Goal: Task Accomplishment & Management: Use online tool/utility

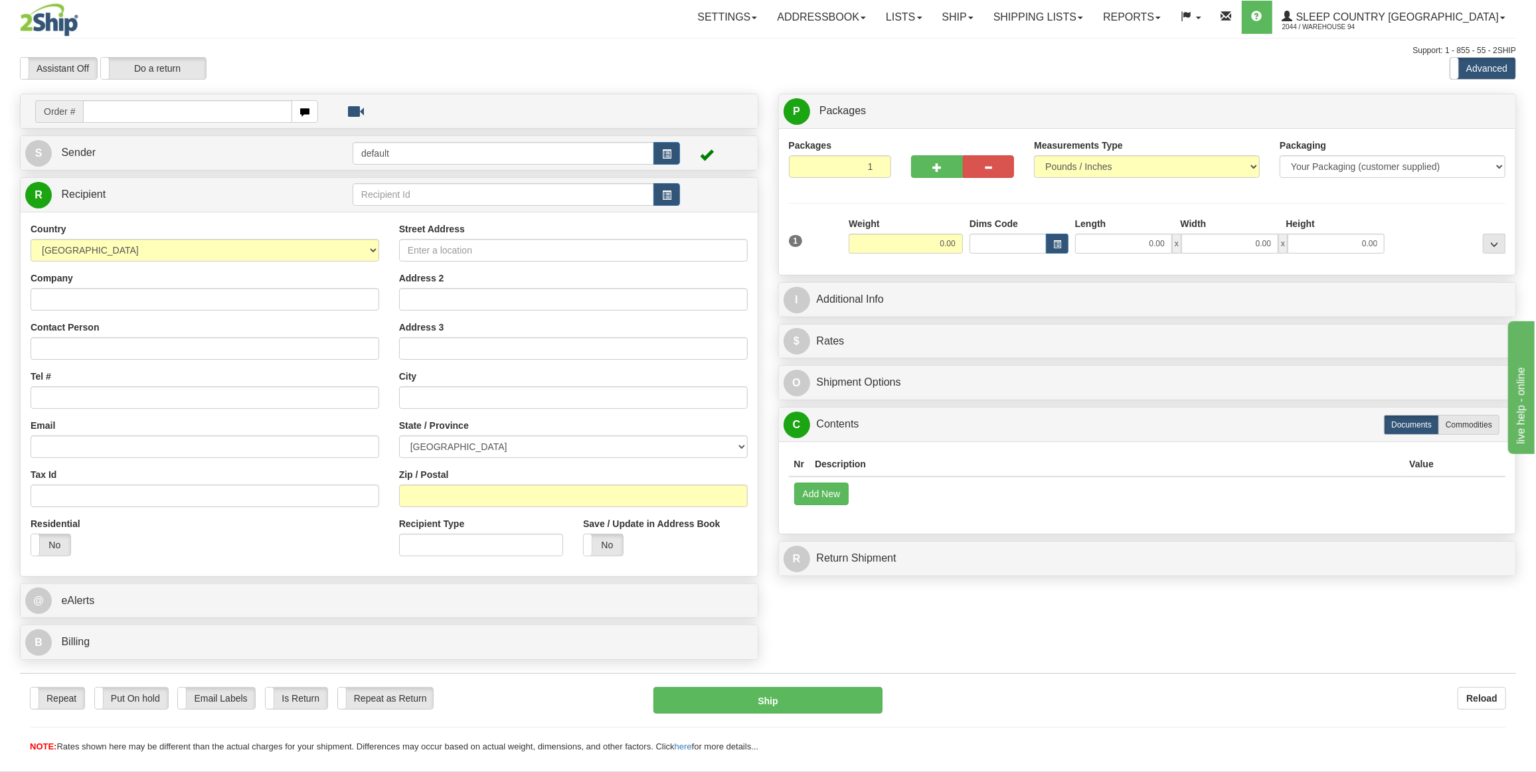
click at [152, 311] on div "Country [GEOGRAPHIC_DATA] [GEOGRAPHIC_DATA] [GEOGRAPHIC_DATA] [GEOGRAPHIC_DATA]…" at bounding box center [205, 394] width 369 height 344
click at [159, 298] on input "Company" at bounding box center [205, 299] width 349 height 23
type input "HSM MARKHAM REPAIRS"
click at [137, 343] on input "Contact Person" at bounding box center [205, 348] width 349 height 23
click at [44, 391] on input "Tel #" at bounding box center [205, 398] width 349 height 23
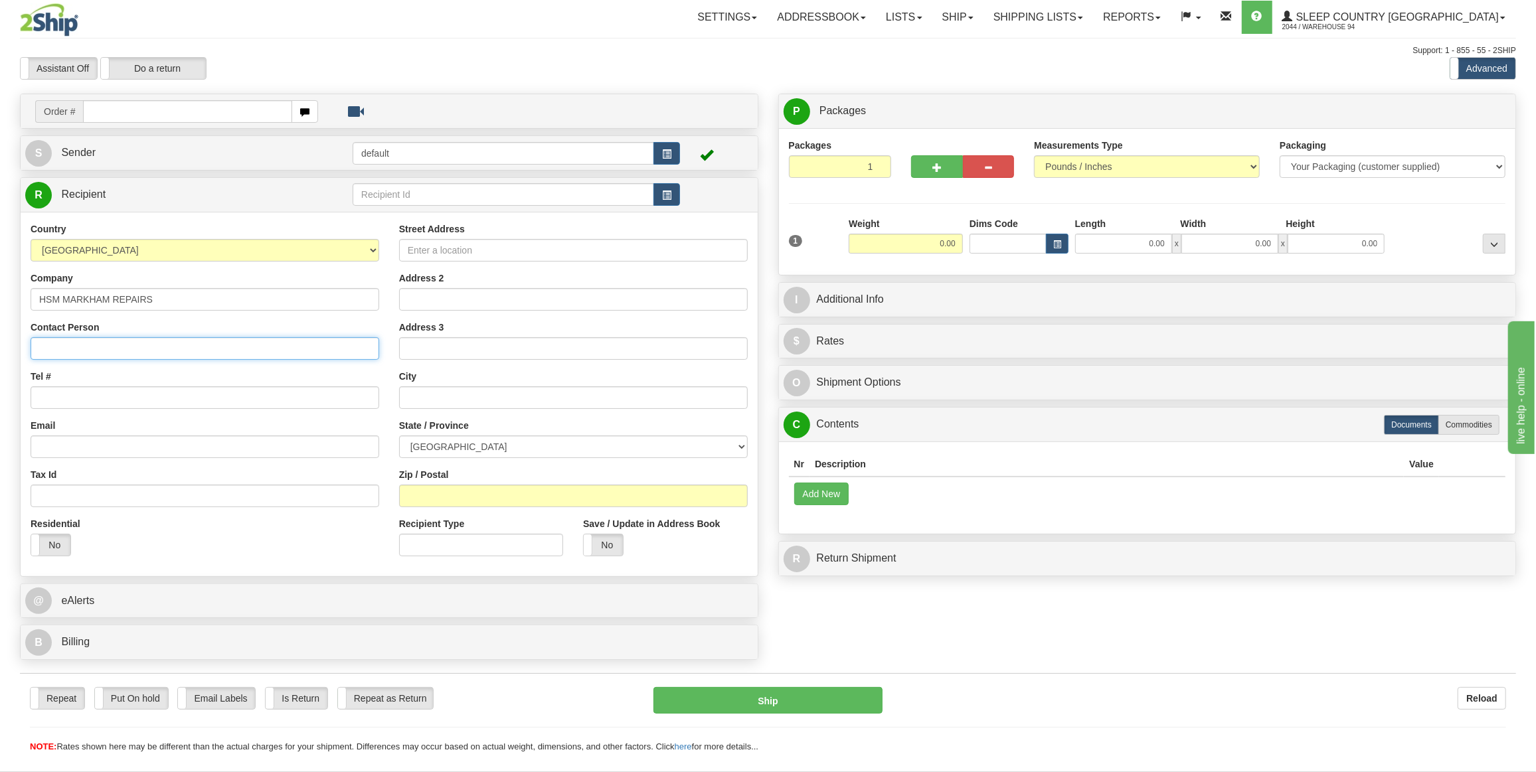
click at [82, 351] on input "Contact Person" at bounding box center [205, 348] width 349 height 23
click at [433, 248] on input "Street Address" at bounding box center [573, 250] width 349 height 23
type input "[STREET_ADDRESS]"
click at [464, 296] on input "Address 2" at bounding box center [573, 299] width 349 height 23
type input "UNIT 14"
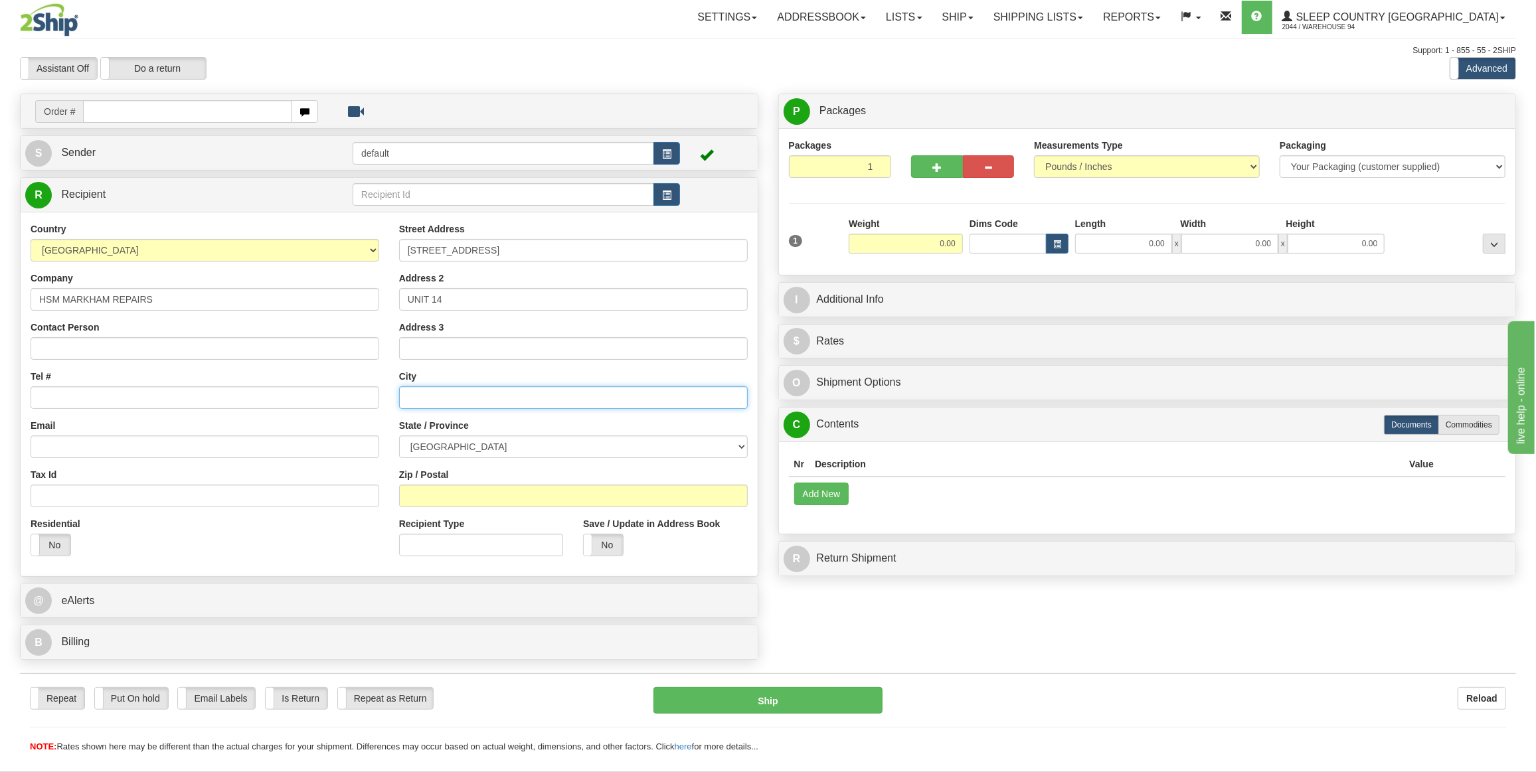
click at [461, 400] on input "text" at bounding box center [573, 398] width 349 height 23
type input "MARKHAM"
click at [467, 449] on select "[GEOGRAPHIC_DATA] [GEOGRAPHIC_DATA] [GEOGRAPHIC_DATA] [GEOGRAPHIC_DATA] [GEOGRA…" at bounding box center [573, 447] width 349 height 23
select select "ON"
click at [399, 436] on select "[GEOGRAPHIC_DATA] [GEOGRAPHIC_DATA] [GEOGRAPHIC_DATA] [GEOGRAPHIC_DATA] [GEOGRA…" at bounding box center [573, 447] width 349 height 23
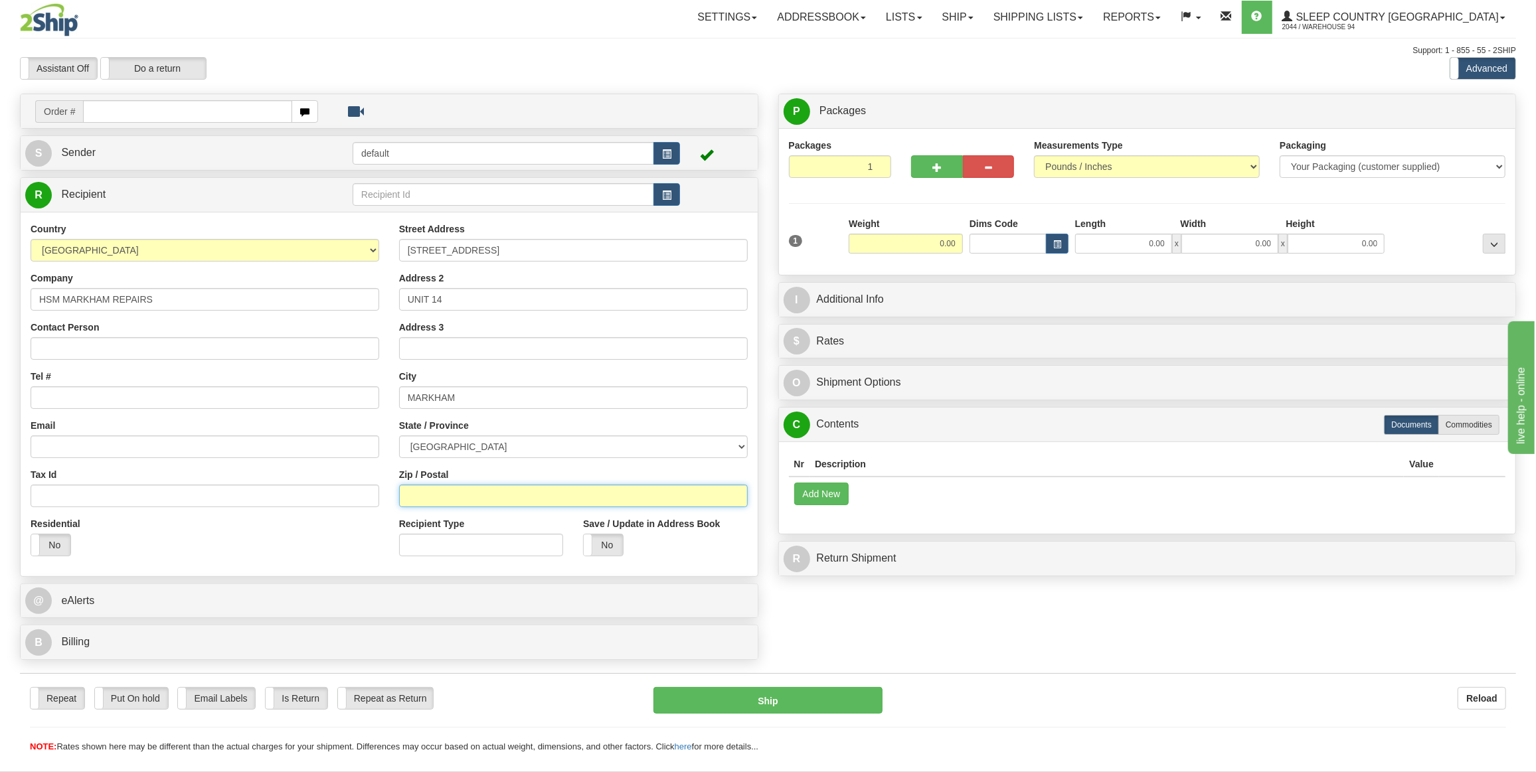
click at [462, 501] on input "Zip / Postal" at bounding box center [573, 496] width 349 height 23
click at [423, 495] on input "L3R8N5" at bounding box center [573, 496] width 349 height 23
type input "L3R 8N5"
click at [355, 547] on div "Residential Yes No" at bounding box center [205, 541] width 369 height 49
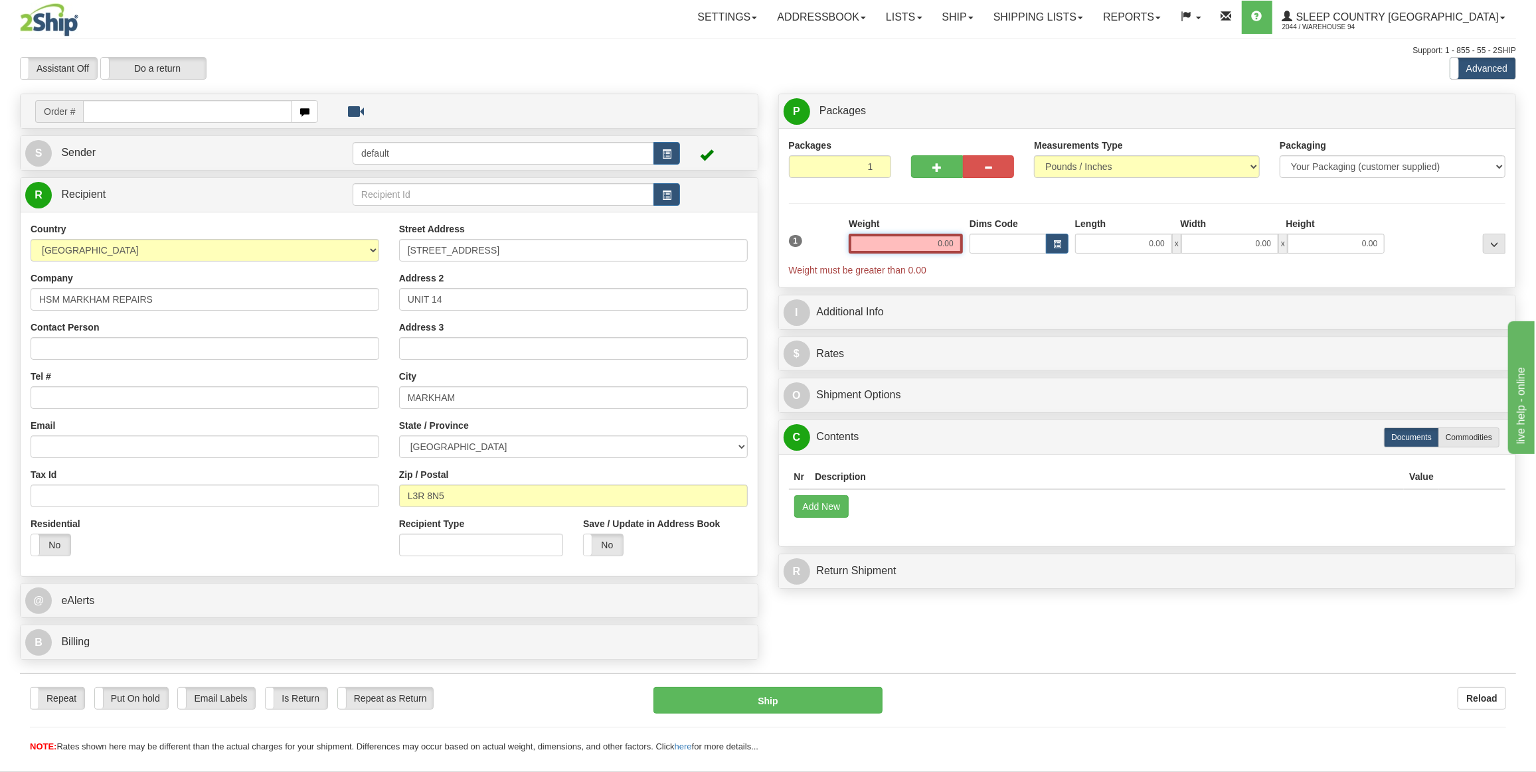
click at [942, 240] on input "0.00" at bounding box center [906, 244] width 114 height 20
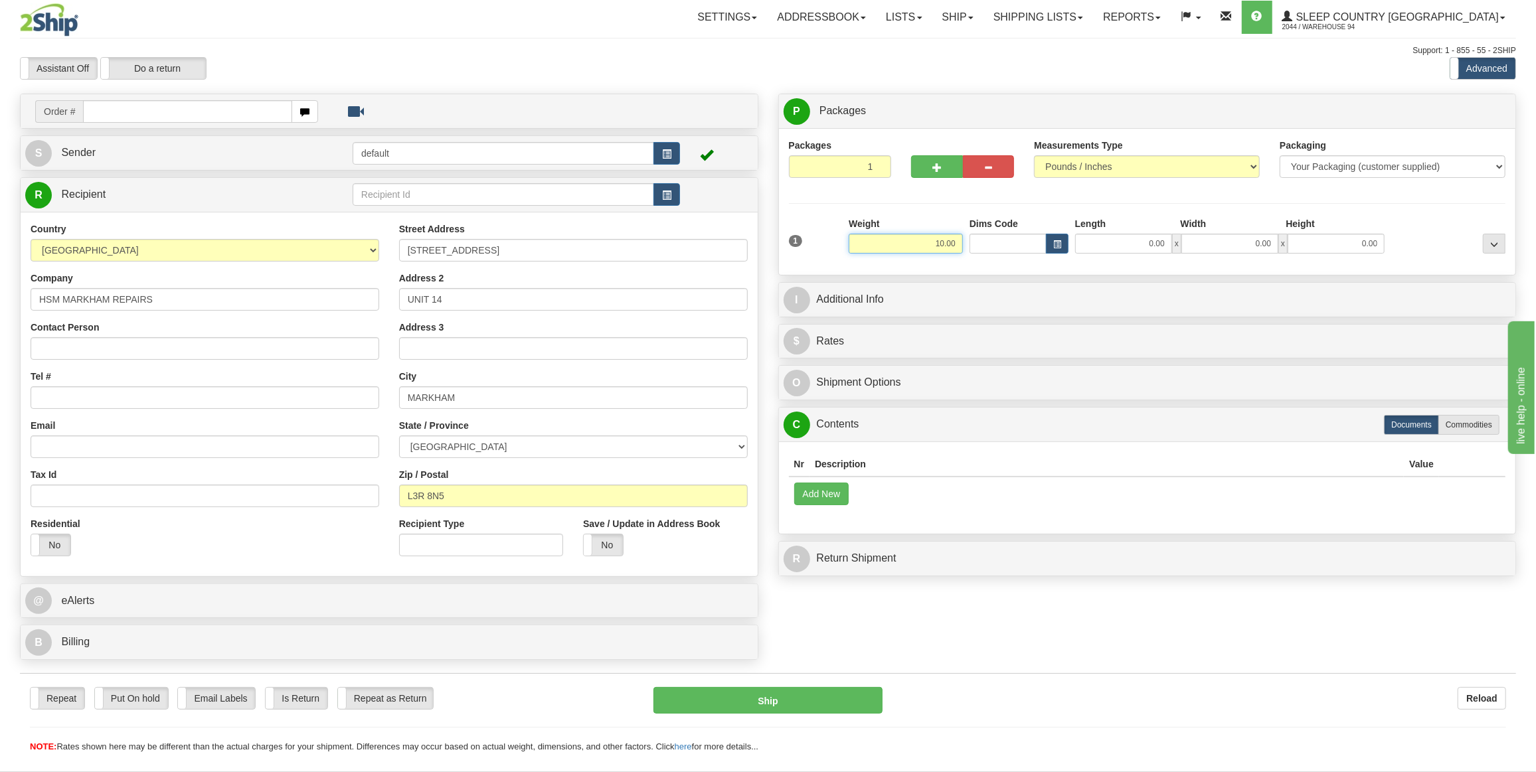
type input "10.00"
click at [945, 276] on div "P Packages 1 Packages - Weight: 0.00 Lbs Shipment Level Shipm. Package Level Pa…" at bounding box center [1147, 338] width 758 height 489
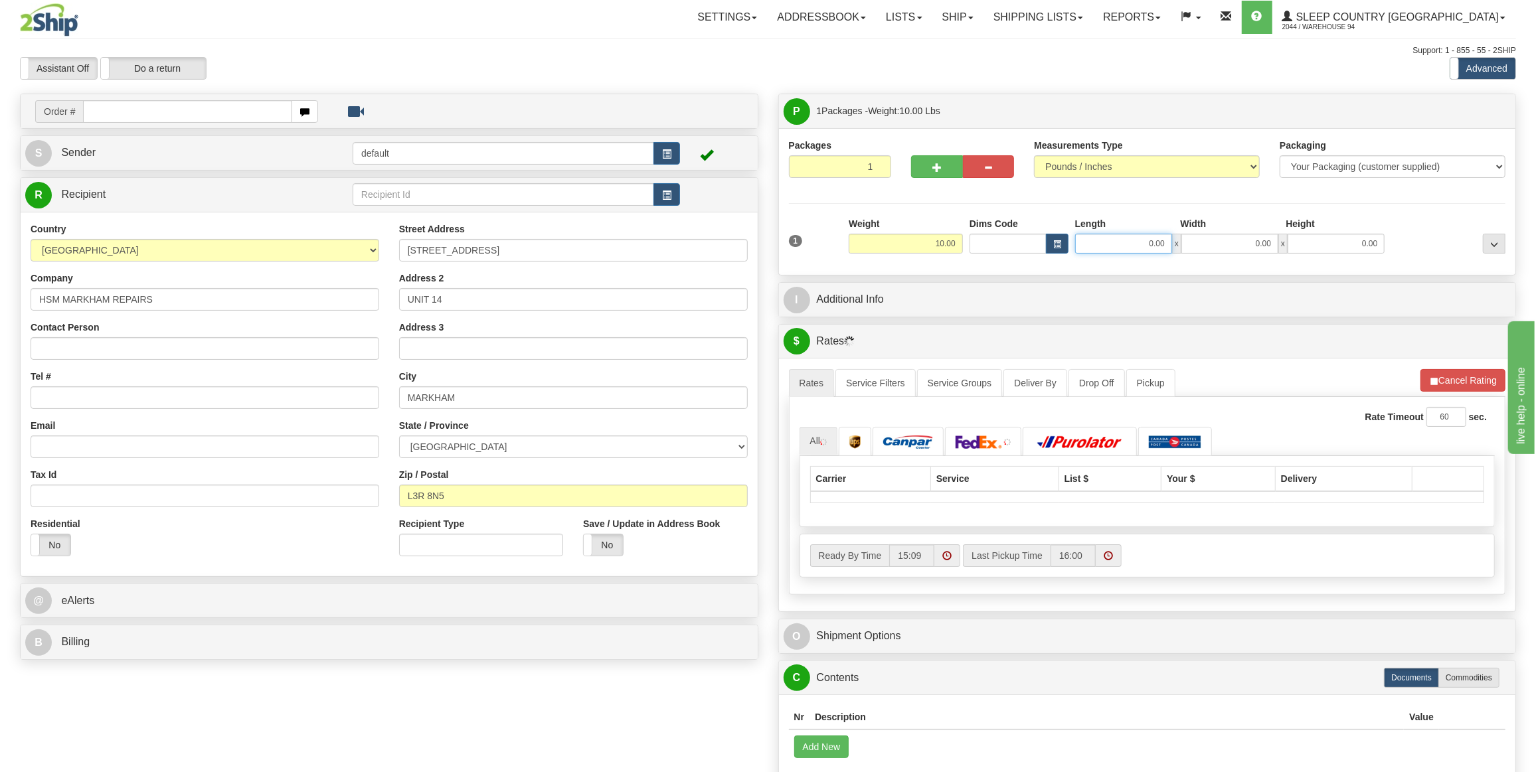
click at [1132, 245] on input "0.00" at bounding box center [1123, 244] width 97 height 20
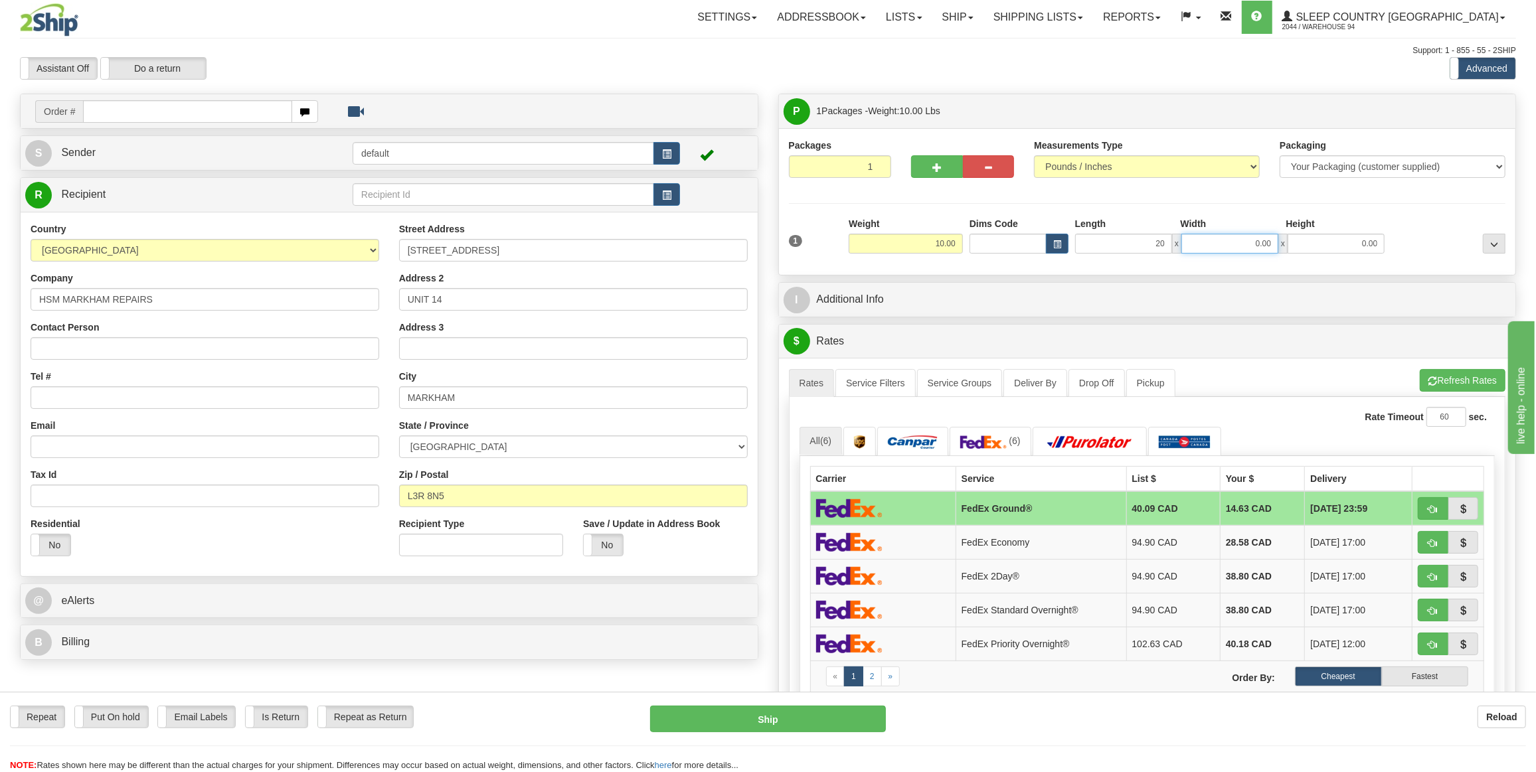
type input "20.00"
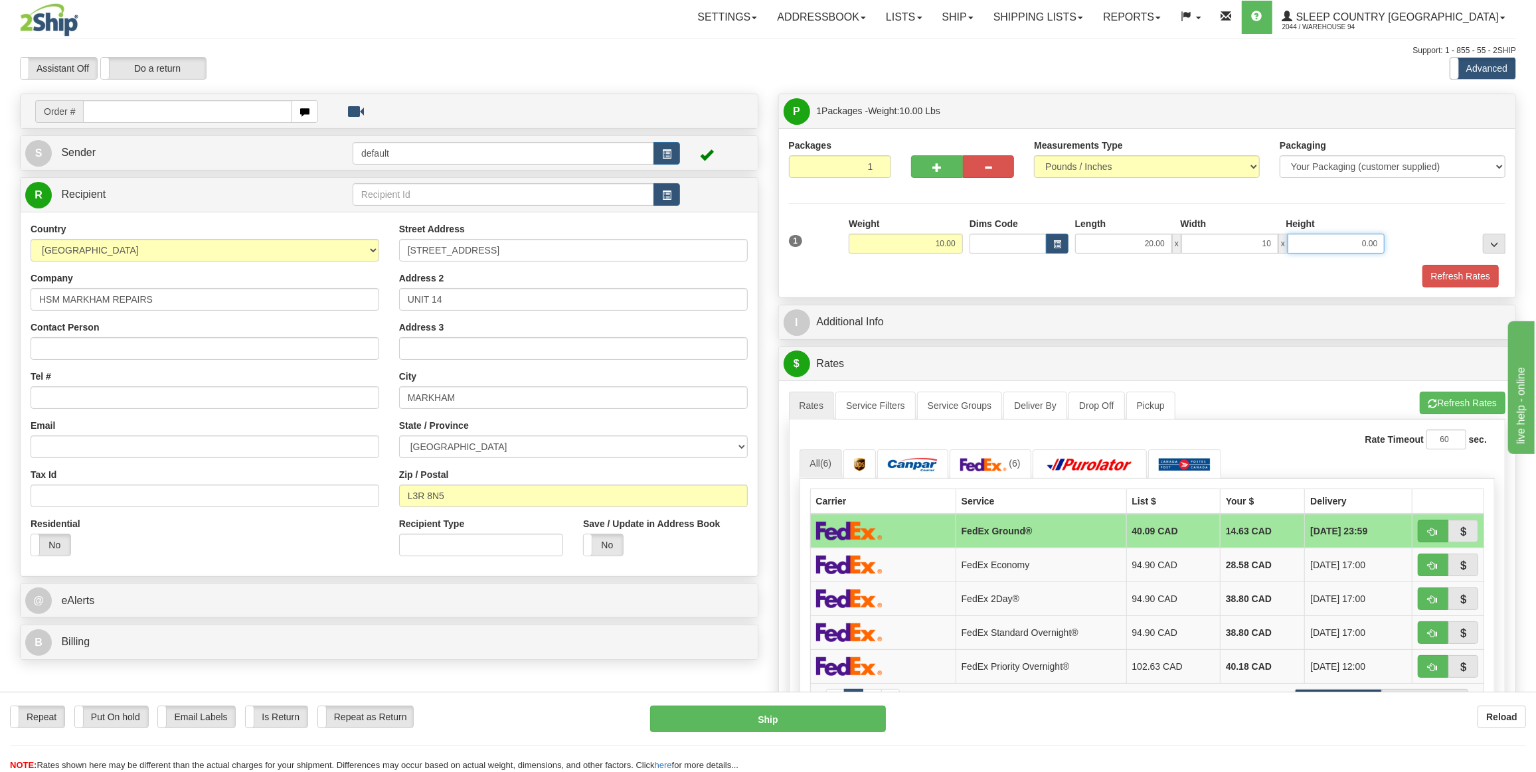
type input "10.00"
type input "5.00"
click at [1441, 272] on button "Refresh Rates" at bounding box center [1461, 276] width 76 height 23
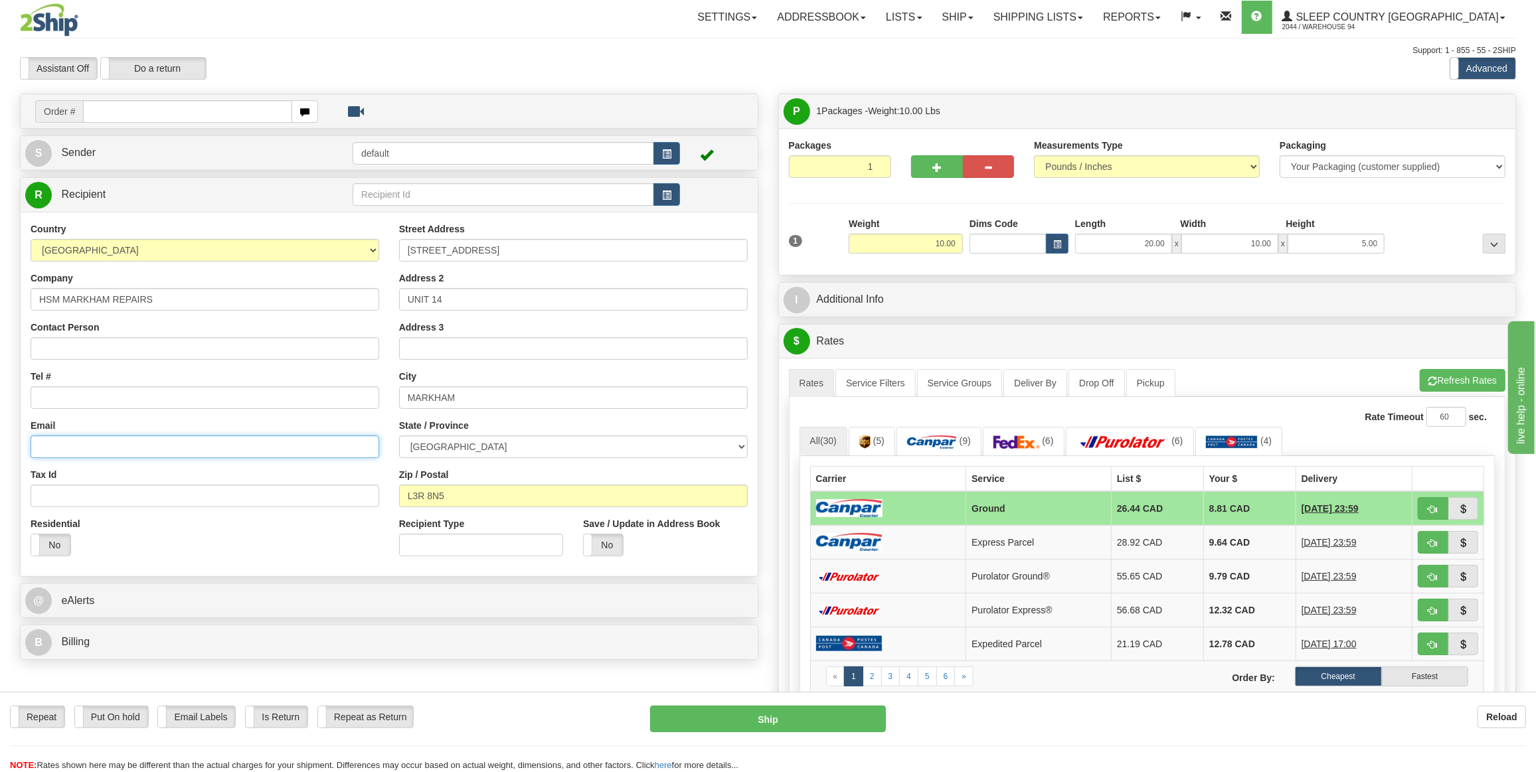
click at [99, 442] on input "Email" at bounding box center [205, 447] width 349 height 23
click at [337, 571] on div "Country [GEOGRAPHIC_DATA] [GEOGRAPHIC_DATA] [GEOGRAPHIC_DATA] [GEOGRAPHIC_DATA]…" at bounding box center [389, 394] width 737 height 365
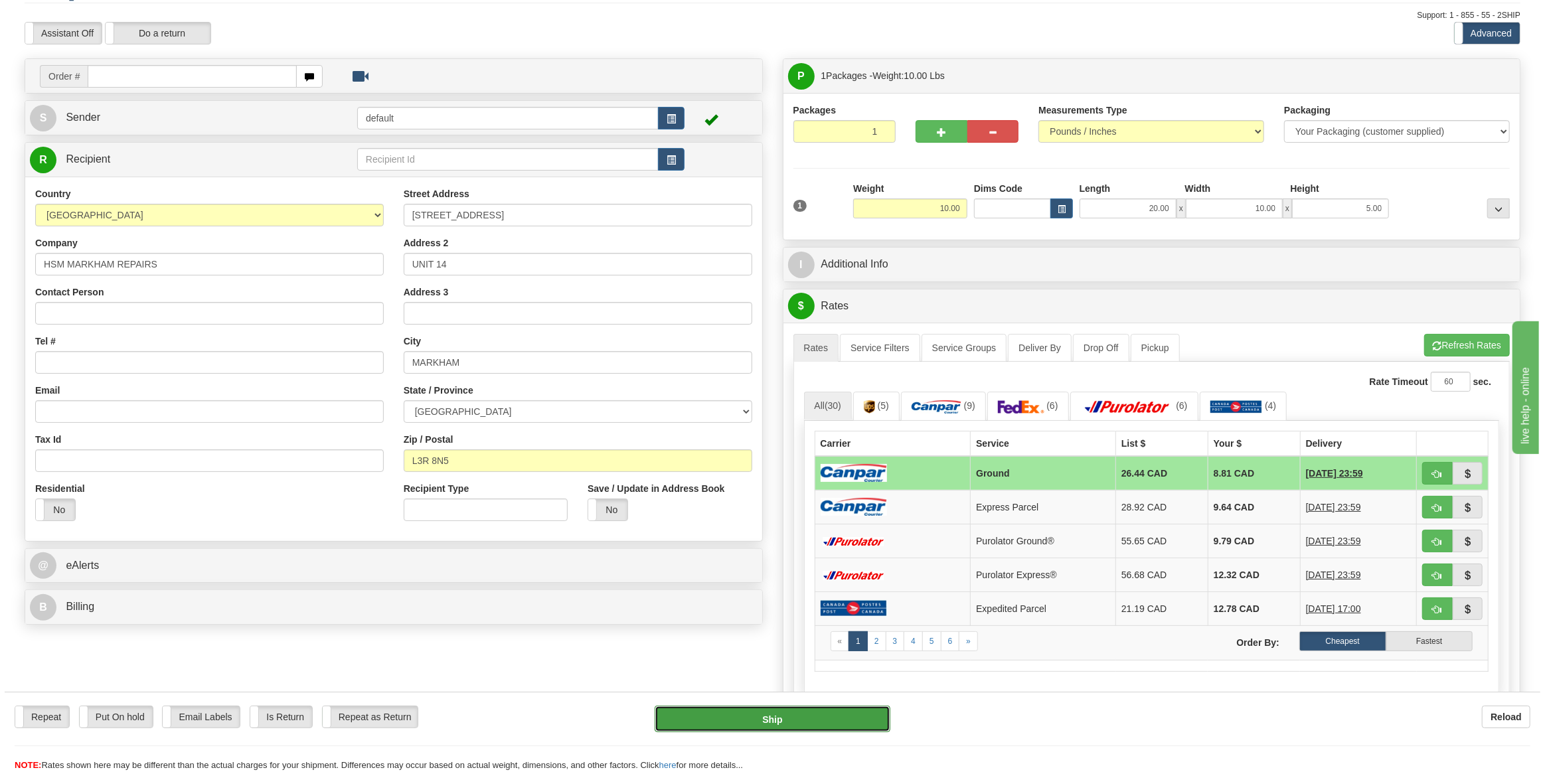
scroll to position [60, 0]
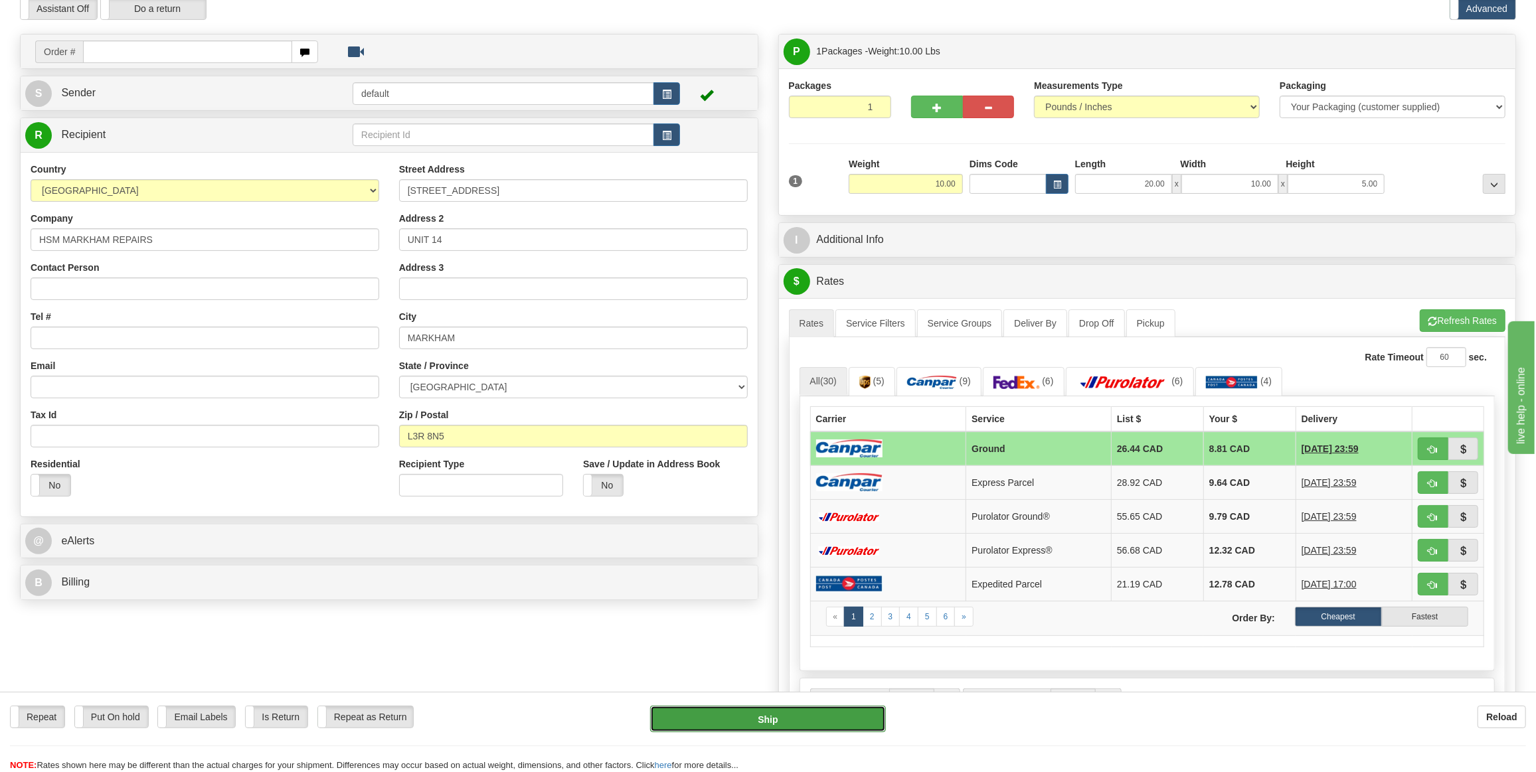
click at [715, 721] on button "Ship" at bounding box center [768, 719] width 236 height 27
type input "1"
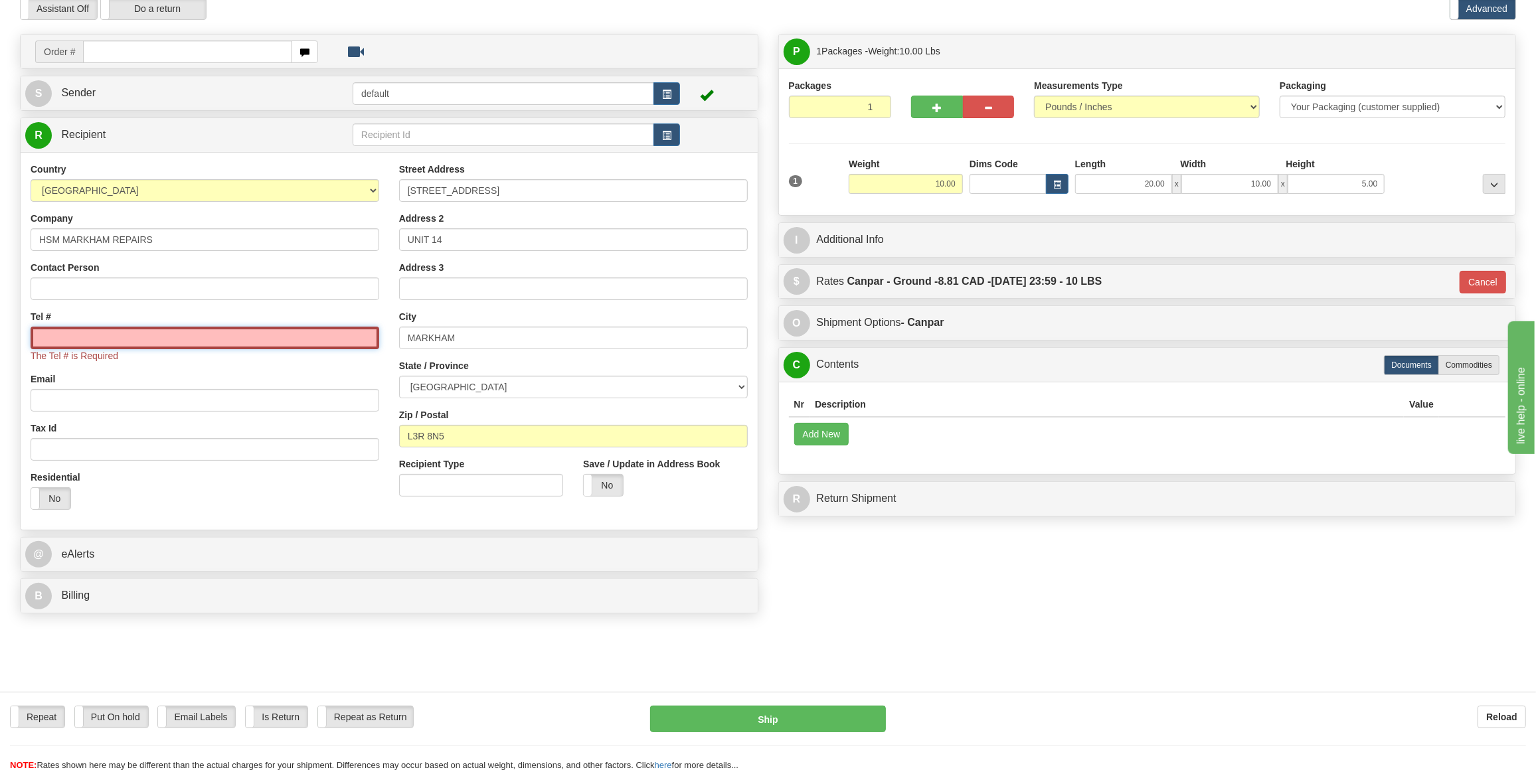
click at [197, 339] on input "Tel #" at bounding box center [205, 338] width 349 height 23
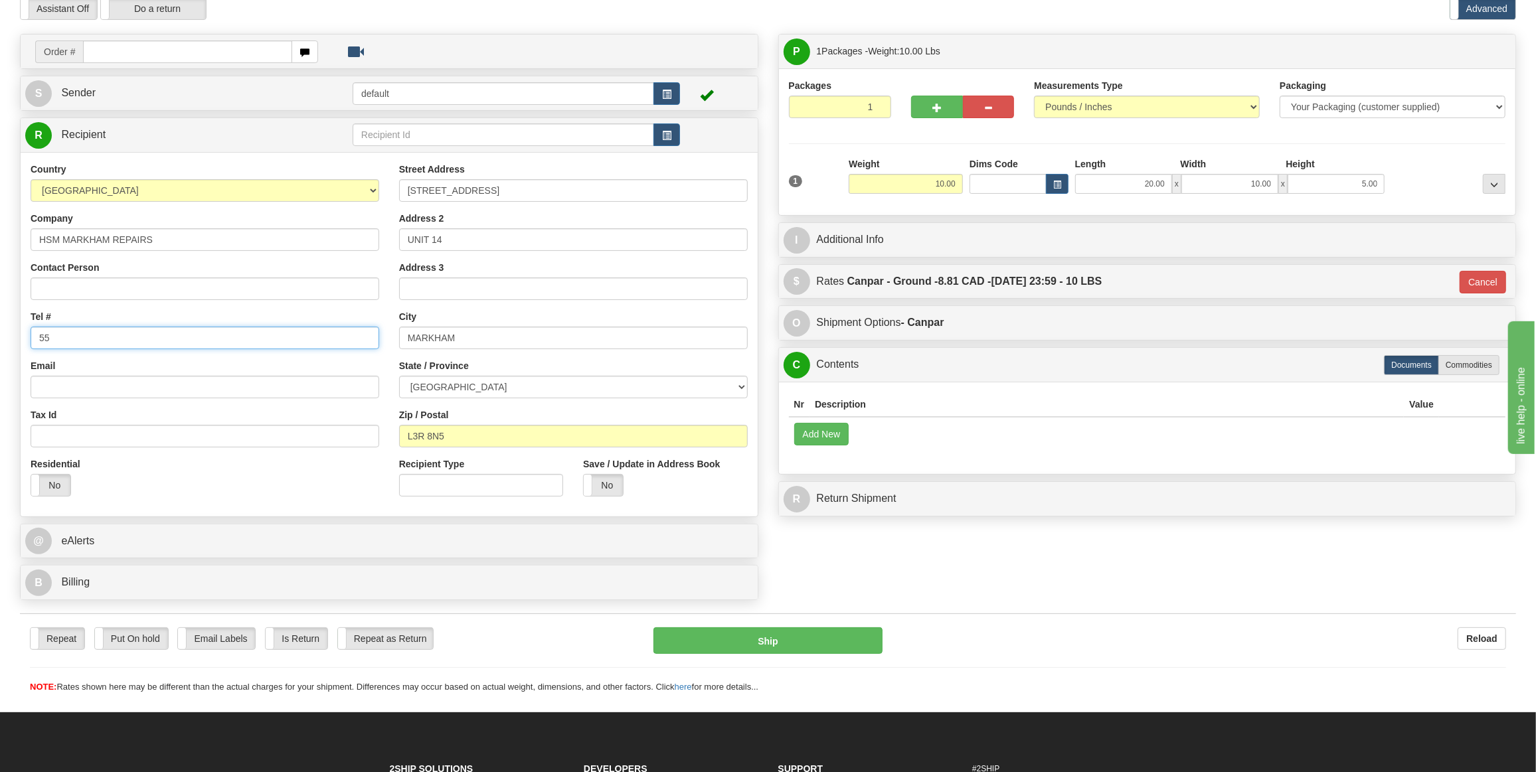
type input "5"
type input "[PHONE_NUMBER]"
click at [784, 647] on button "Ship" at bounding box center [769, 641] width 230 height 27
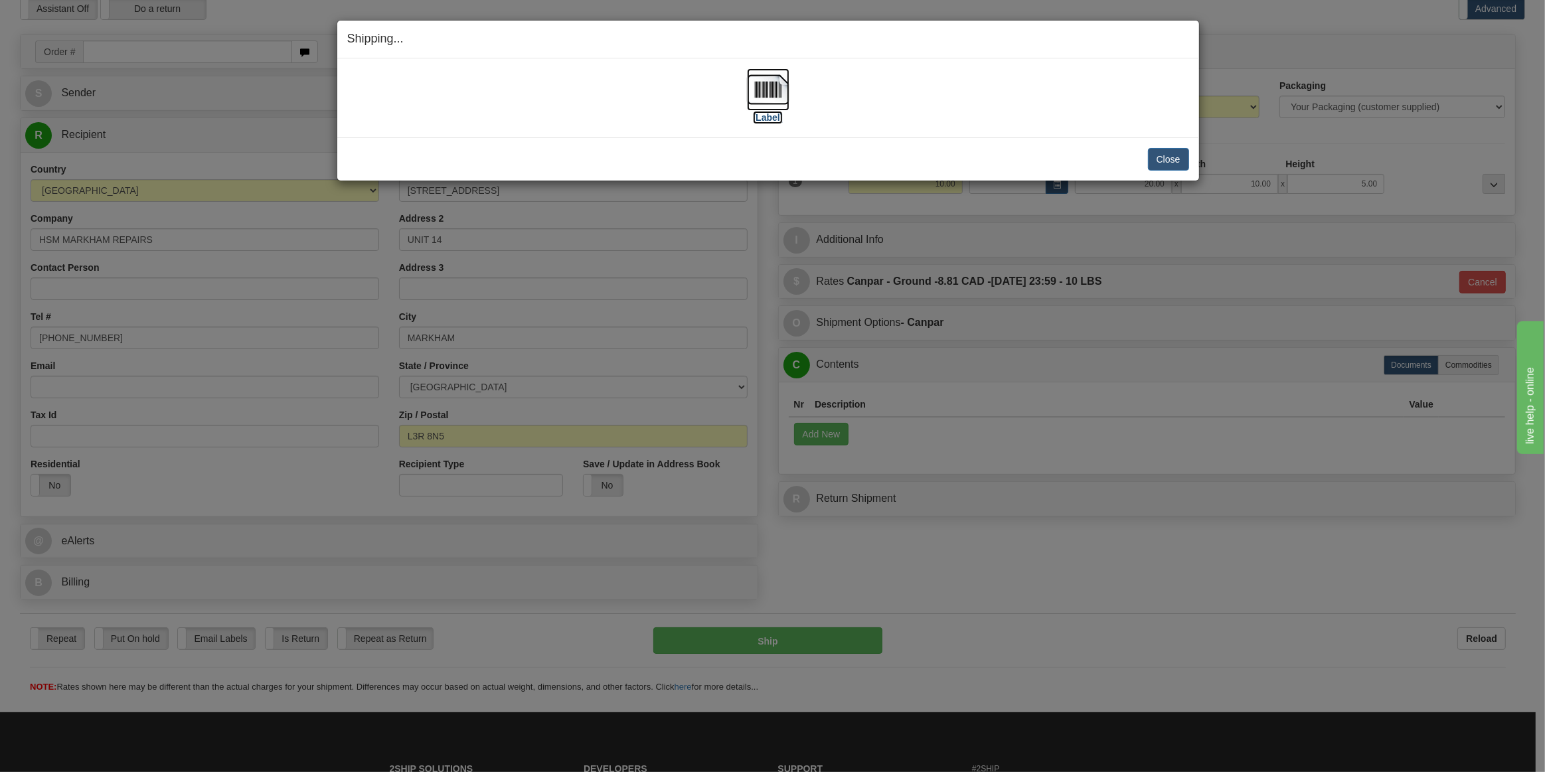
click at [770, 86] on img at bounding box center [768, 89] width 43 height 43
